Goal: Register for event/course

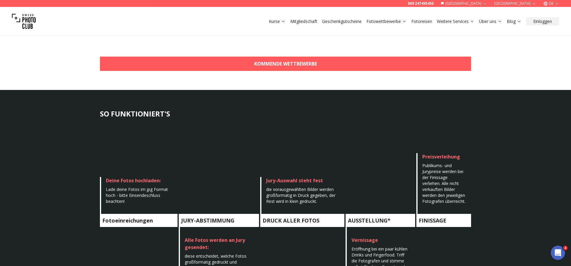
scroll to position [224, 0]
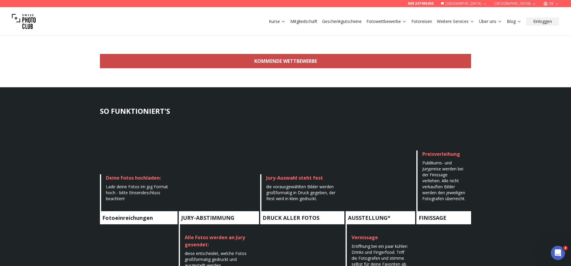
click at [283, 62] on link "KOMMENDE WETTBEWERBE" at bounding box center [285, 61] width 371 height 14
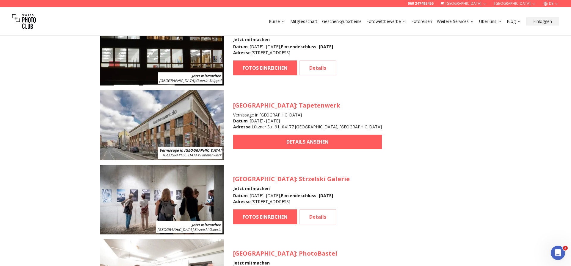
scroll to position [891, 0]
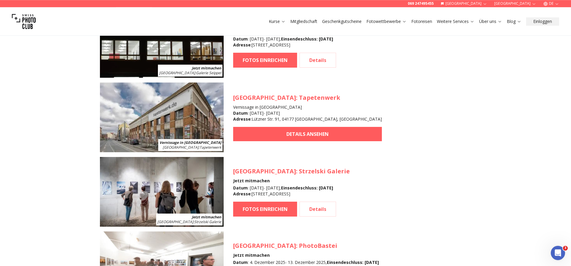
click at [148, 196] on img at bounding box center [162, 192] width 124 height 70
click at [260, 208] on link "FOTOS EINREICHEN" at bounding box center [265, 208] width 64 height 15
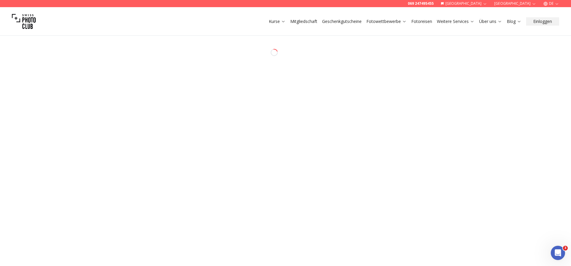
select select "*******"
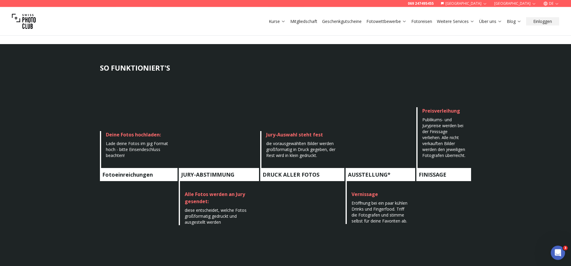
scroll to position [239, 0]
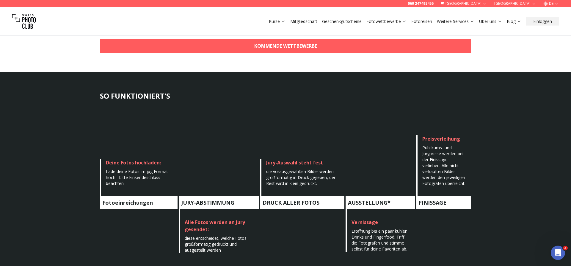
click at [122, 182] on div "Lade deine Fotos im jpg Format hoch - bitte Einsendeschluss beachten!" at bounding box center [139, 177] width 67 height 18
click at [118, 202] on h4 "Fotoeinreichungen" at bounding box center [139, 202] width 78 height 13
click at [120, 202] on h4 "Fotoeinreichungen" at bounding box center [139, 202] width 78 height 13
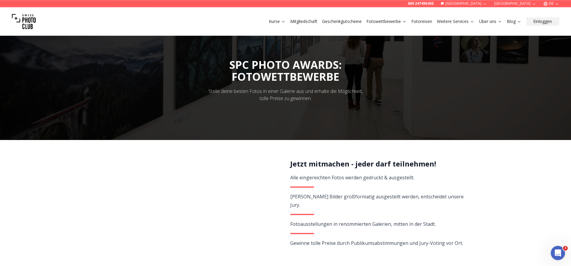
scroll to position [0, 0]
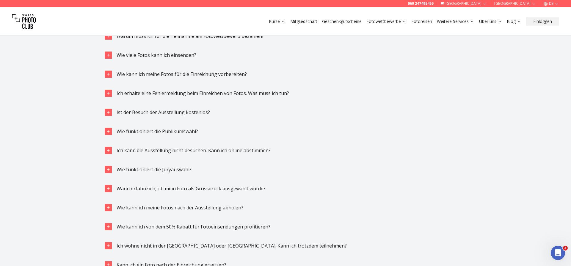
scroll to position [1672, 0]
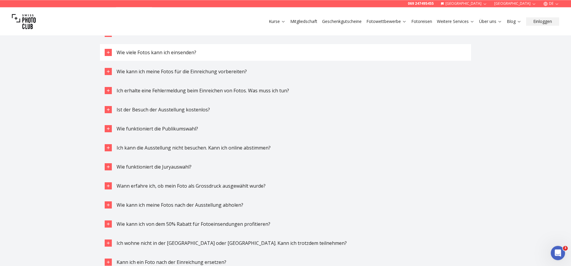
click at [123, 52] on span "Wie viele Fotos kann ich einsenden?" at bounding box center [157, 52] width 80 height 7
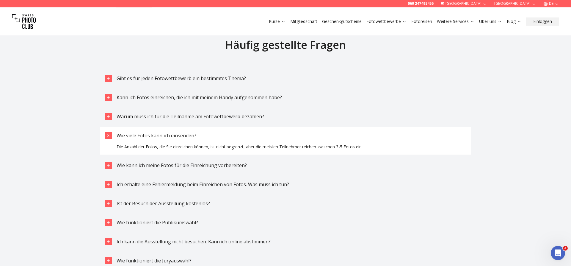
scroll to position [1591, 0]
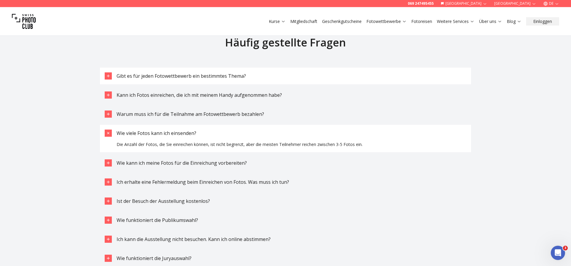
click at [178, 75] on span "Gibt es für jeden Fotowettbewerb ein bestimmtes Thema?" at bounding box center [181, 76] width 129 height 7
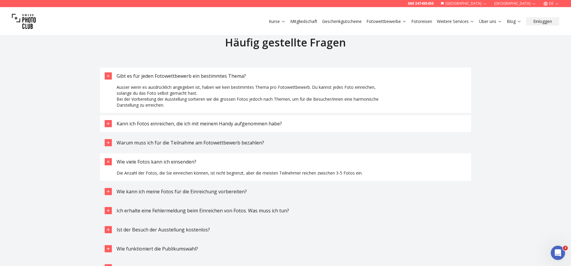
click at [168, 124] on span "Kann ich Fotos einreichen, die ich mit meinem Handy aufgenommen habe?" at bounding box center [199, 123] width 165 height 7
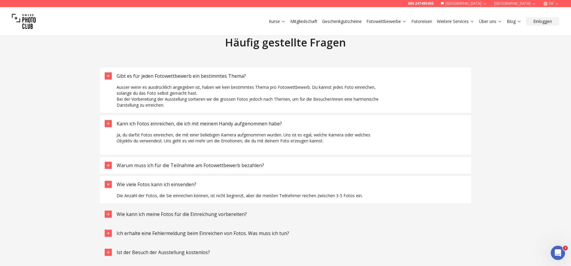
click at [162, 166] on span "Warum muss ich für die Teilnahme am Fotowettbewerb bezahlen?" at bounding box center [190, 165] width 147 height 7
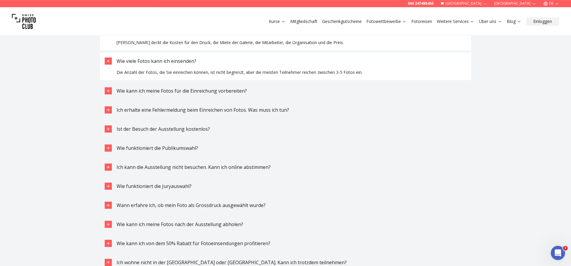
scroll to position [1740, 0]
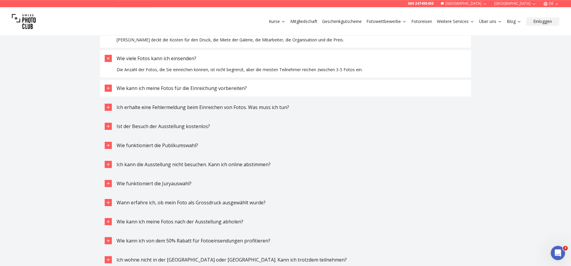
click at [150, 88] on span "Wie kann ich meine Fotos für die Einreichung vorbereiten?" at bounding box center [182, 88] width 130 height 7
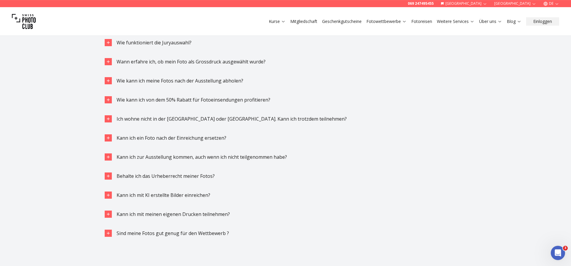
scroll to position [1975, 0]
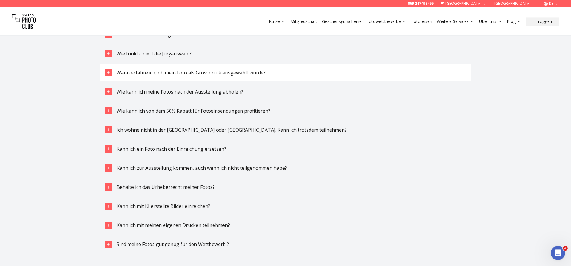
click at [203, 73] on span "Wann erfahre ich, ob mein Foto als Grossdruck ausgewählt wurde?" at bounding box center [191, 72] width 149 height 7
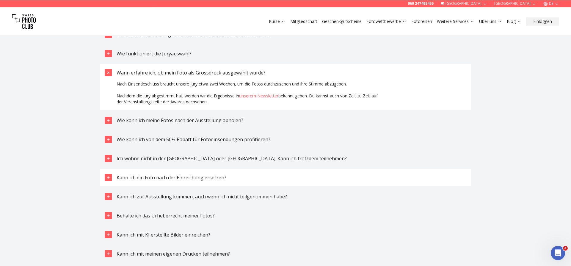
click at [187, 180] on span "Kann ich ein Foto nach der Einreichung ersetzen?" at bounding box center [172, 177] width 110 height 7
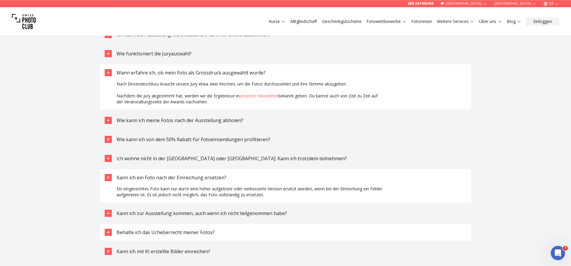
click at [202, 230] on span "Behalte ich das Urheberrecht meiner Fotos?" at bounding box center [166, 232] width 98 height 7
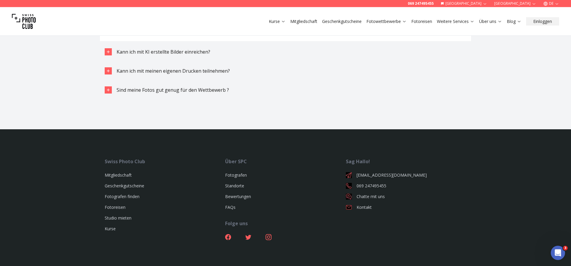
scroll to position [2203, 0]
